Goal: Browse casually

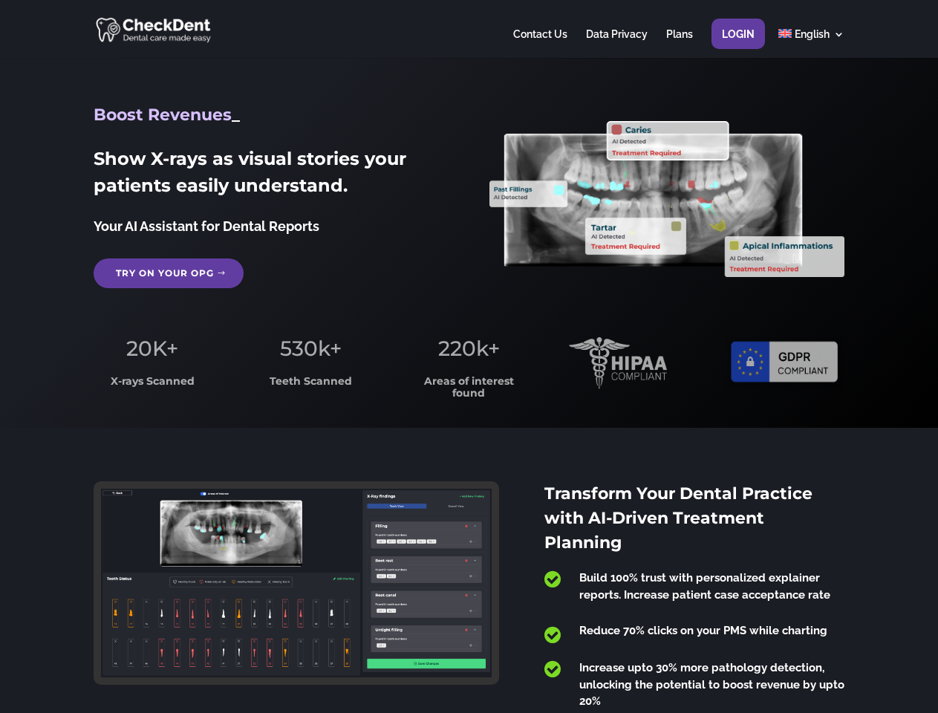
click at [469, 356] on span "220k+" at bounding box center [469, 348] width 62 height 25
click at [469, 29] on div at bounding box center [469, 29] width 750 height 58
click at [469, 356] on span "220k+" at bounding box center [469, 348] width 62 height 25
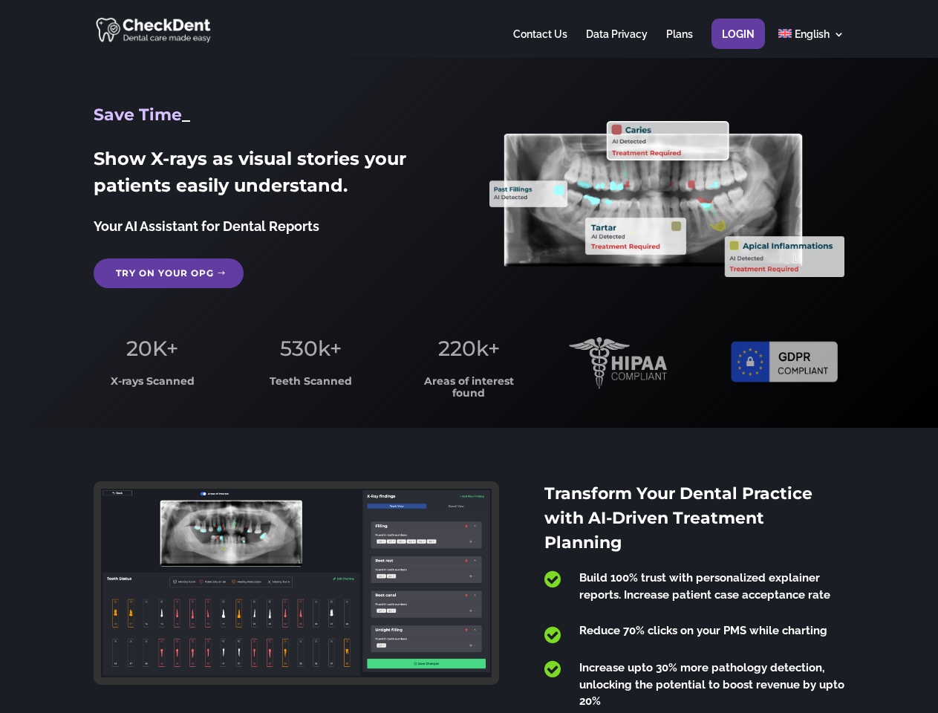
click at [469, 29] on div at bounding box center [469, 29] width 750 height 58
